Goal: Find specific page/section: Find specific page/section

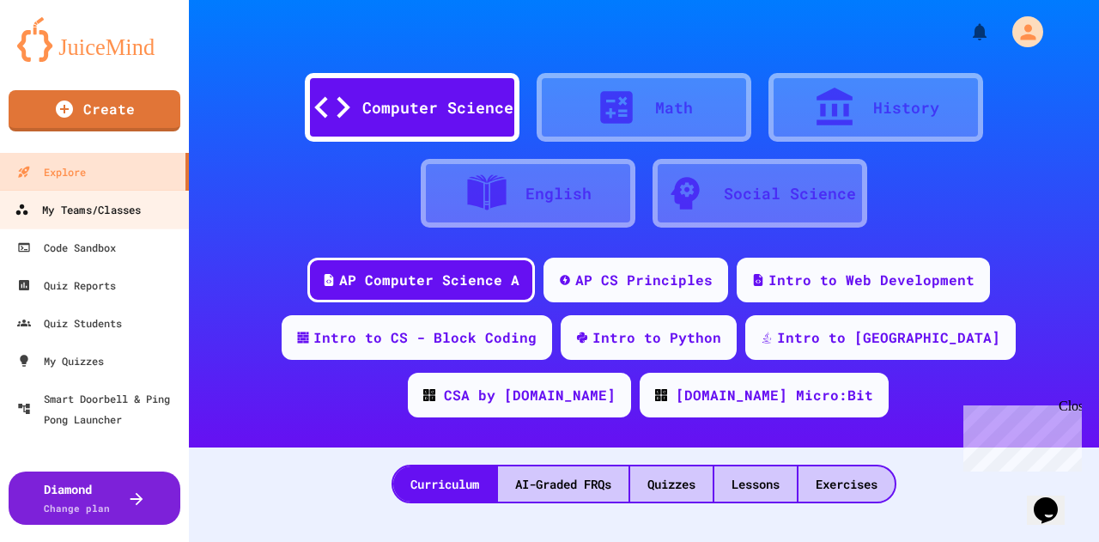
click at [124, 203] on div "My Teams/Classes" at bounding box center [78, 209] width 126 height 21
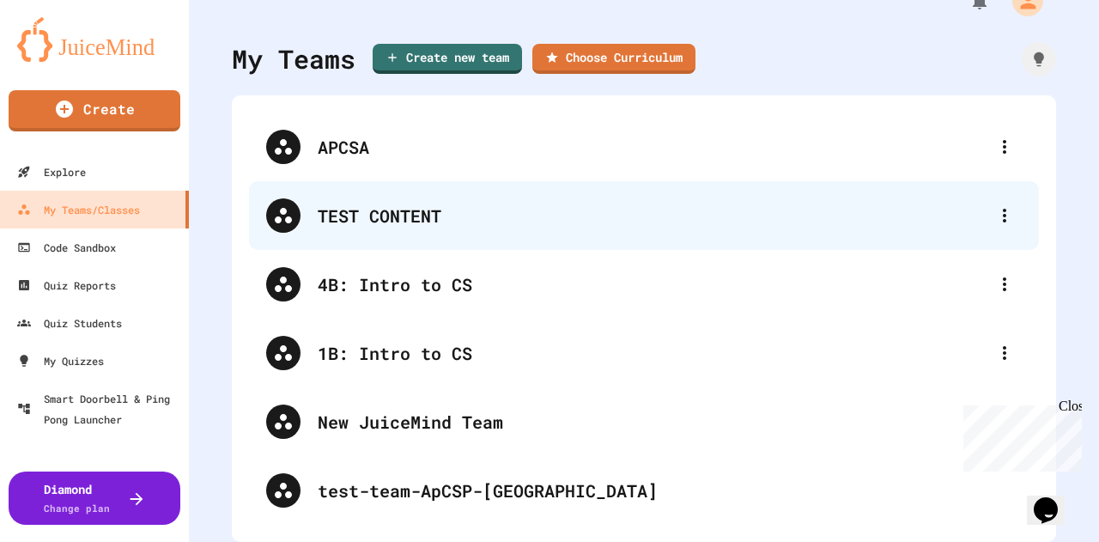
scroll to position [39, 0]
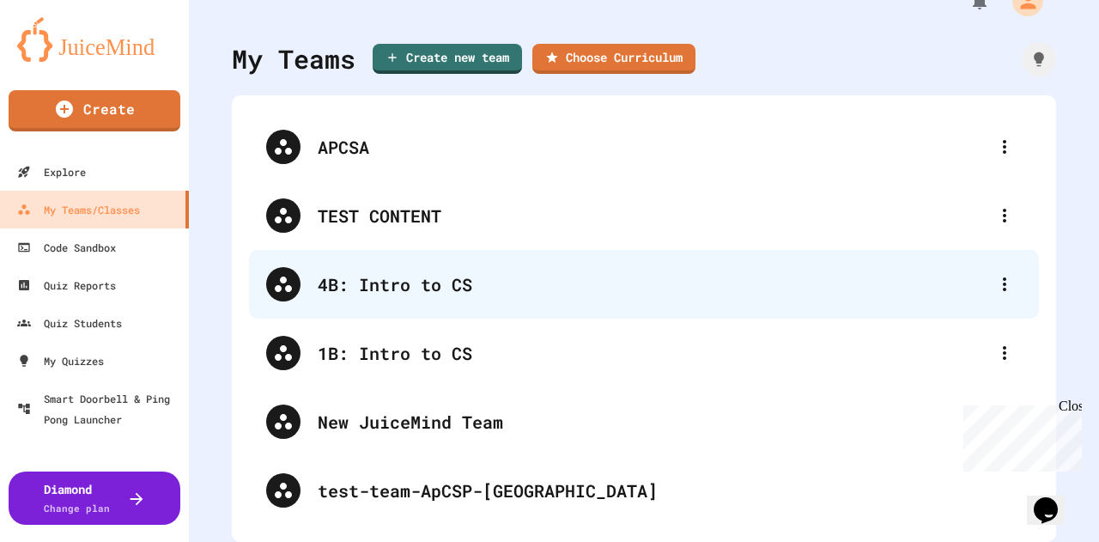
click at [520, 271] on div "4B: Intro to CS" at bounding box center [653, 284] width 670 height 26
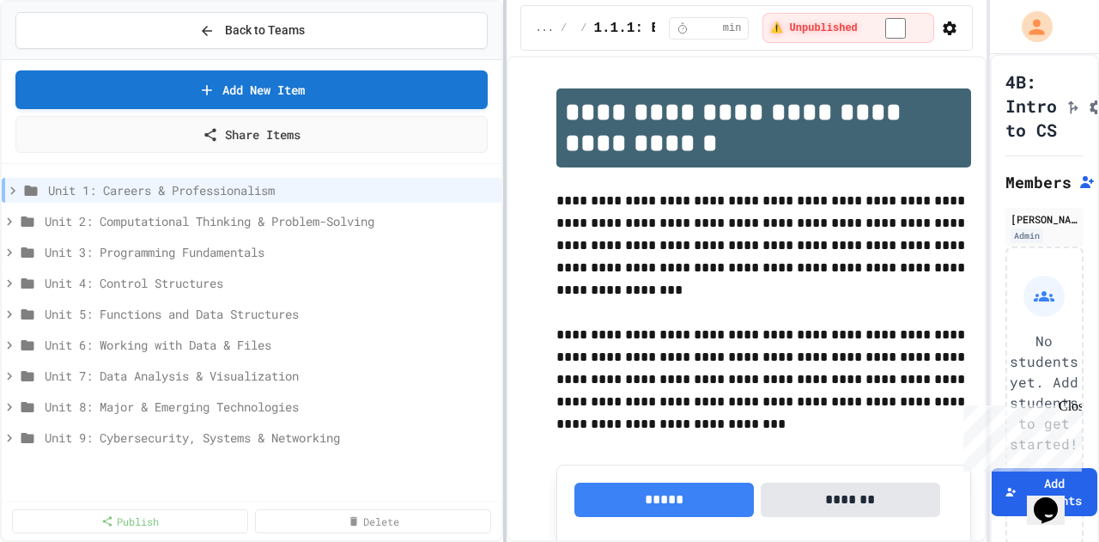
click at [507, 274] on div at bounding box center [504, 271] width 3 height 542
